Goal: Task Accomplishment & Management: Manage account settings

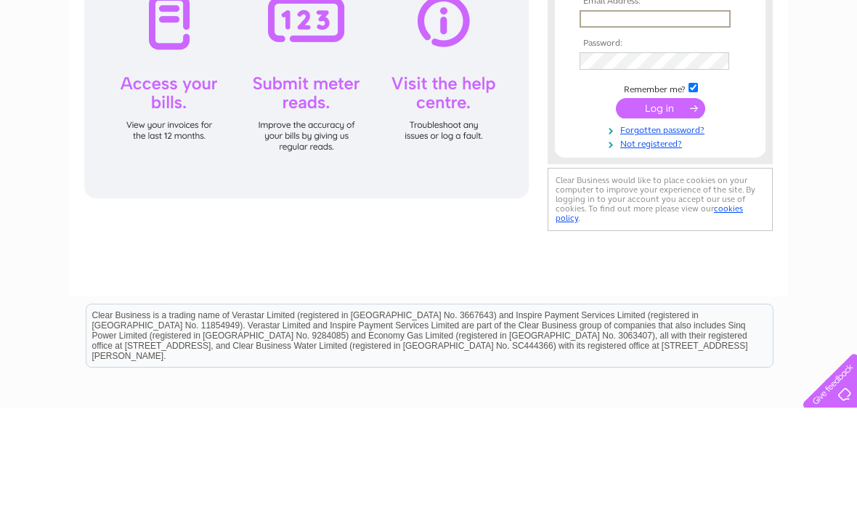
type input "[EMAIL_ADDRESS][DOMAIN_NAME]"
click at [660, 219] on input "submit" at bounding box center [660, 218] width 89 height 20
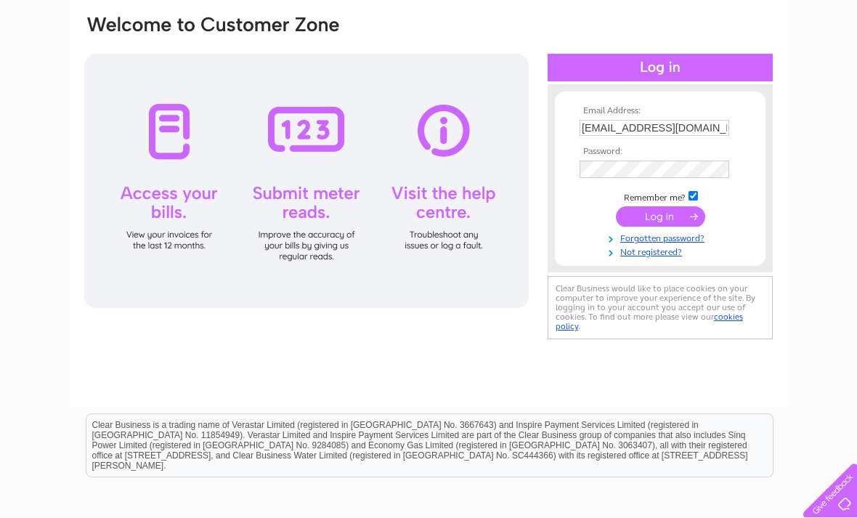
click at [687, 224] on input "submit" at bounding box center [660, 216] width 89 height 20
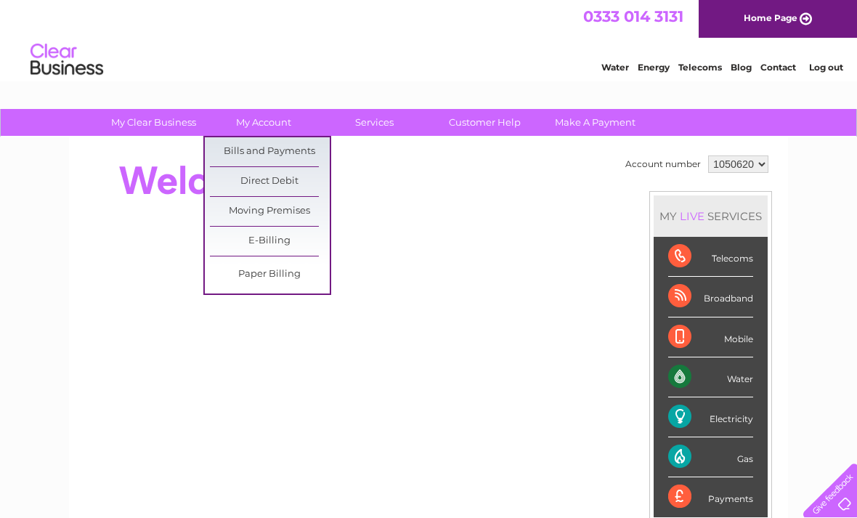
click at [304, 153] on link "Bills and Payments" at bounding box center [270, 151] width 120 height 29
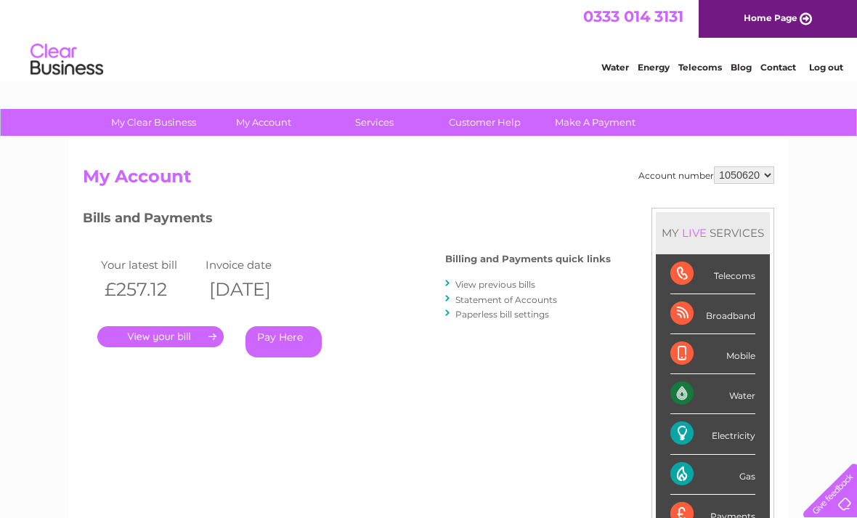
click at [200, 335] on link "." at bounding box center [160, 336] width 126 height 21
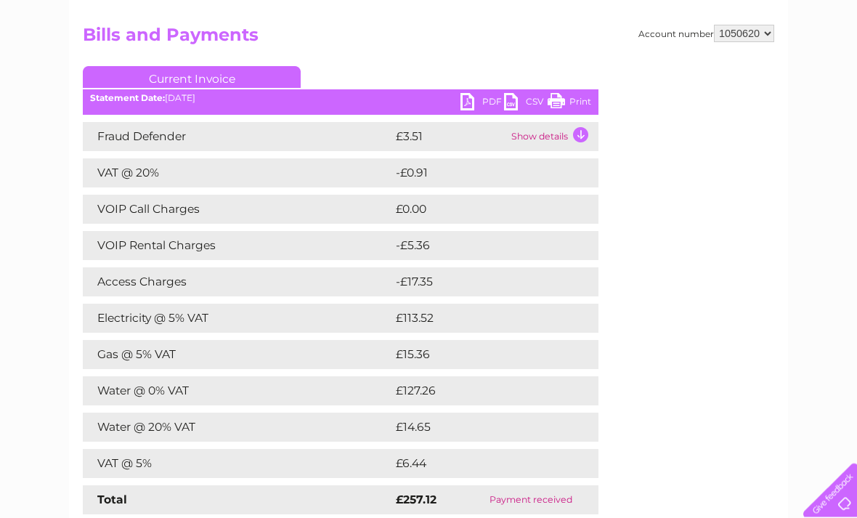
scroll to position [142, 0]
click at [579, 102] on link "Print" at bounding box center [569, 103] width 44 height 21
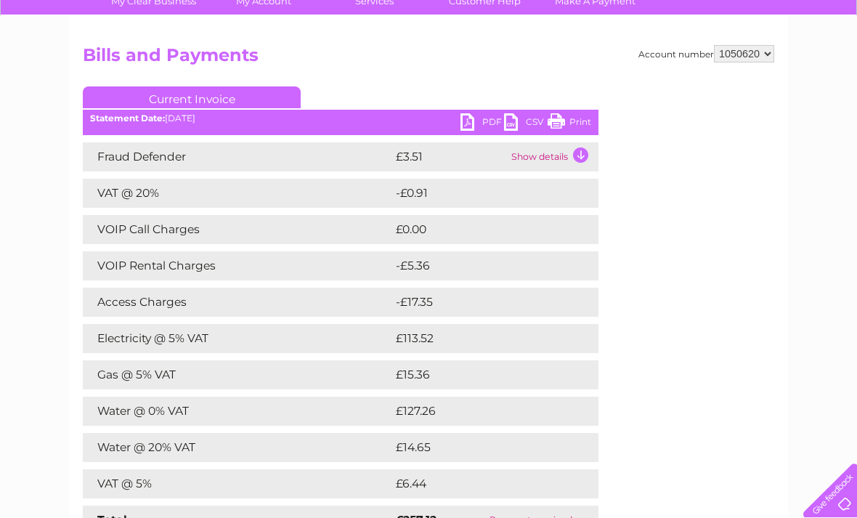
scroll to position [0, 0]
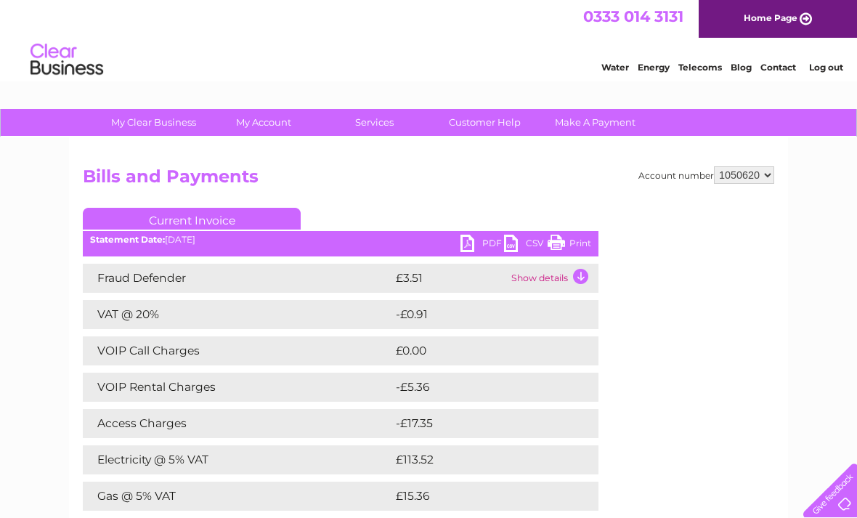
click at [585, 243] on link "Print" at bounding box center [569, 245] width 44 height 21
click at [569, 243] on link "Print" at bounding box center [569, 245] width 44 height 21
click at [833, 71] on link "Log out" at bounding box center [826, 67] width 34 height 11
